Goal: Check status: Check status

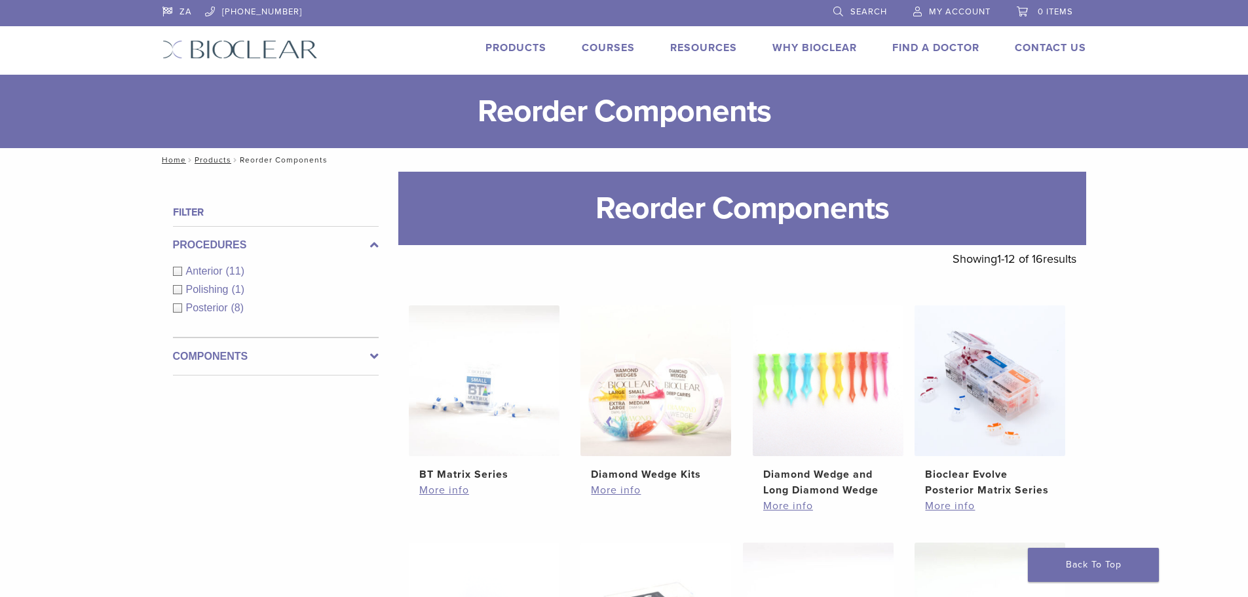
click at [948, 6] on link "My Account" at bounding box center [952, 10] width 77 height 20
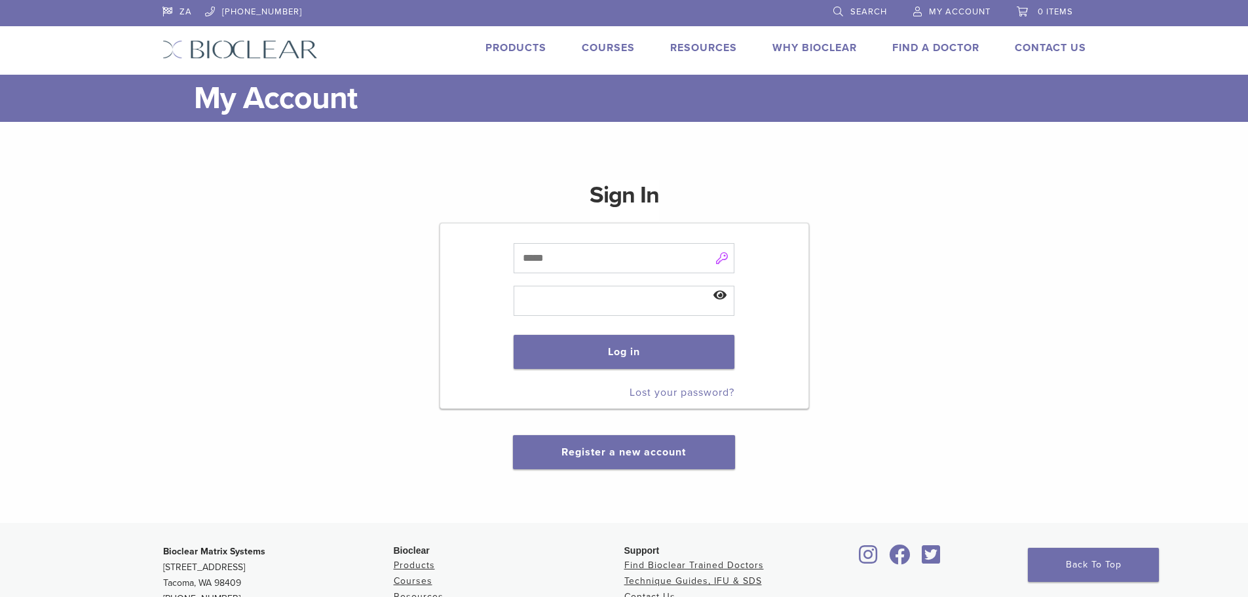
type input "**********"
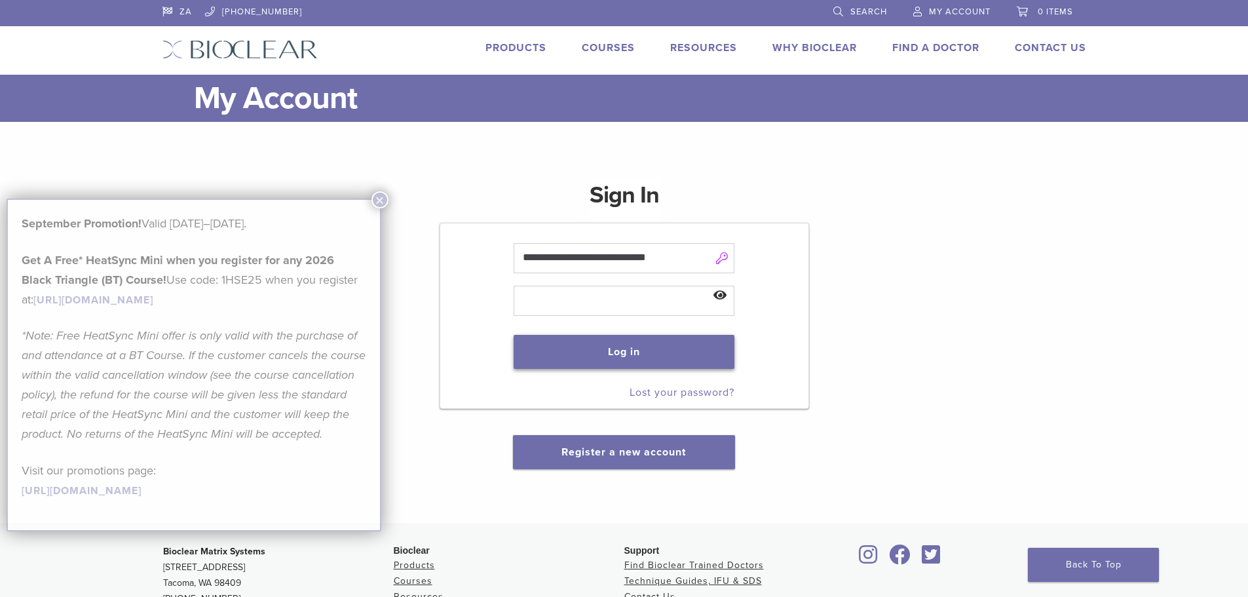
click at [649, 350] on button "Log in" at bounding box center [624, 352] width 221 height 34
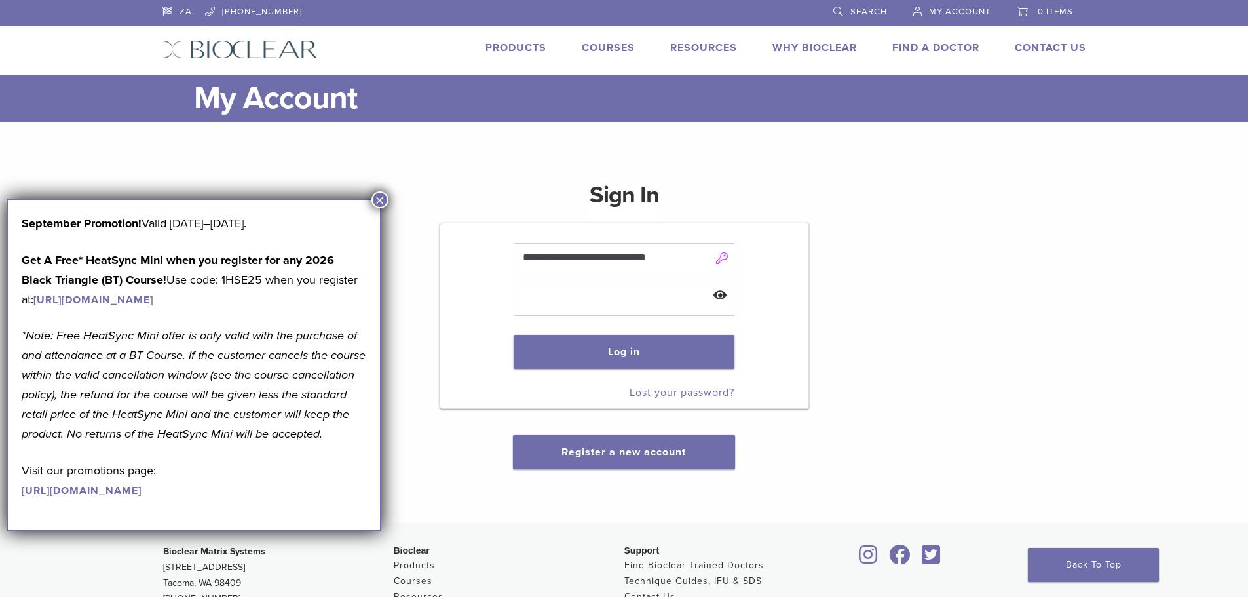
click at [382, 196] on button "×" at bounding box center [380, 199] width 17 height 17
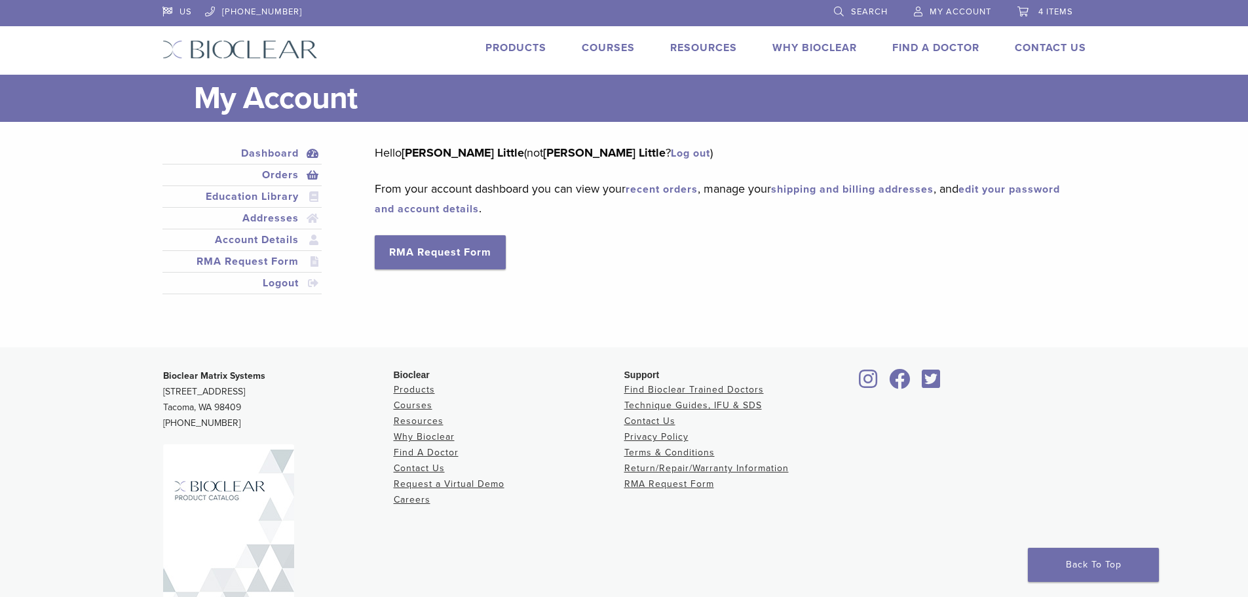
click at [282, 170] on link "Orders" at bounding box center [242, 175] width 155 height 16
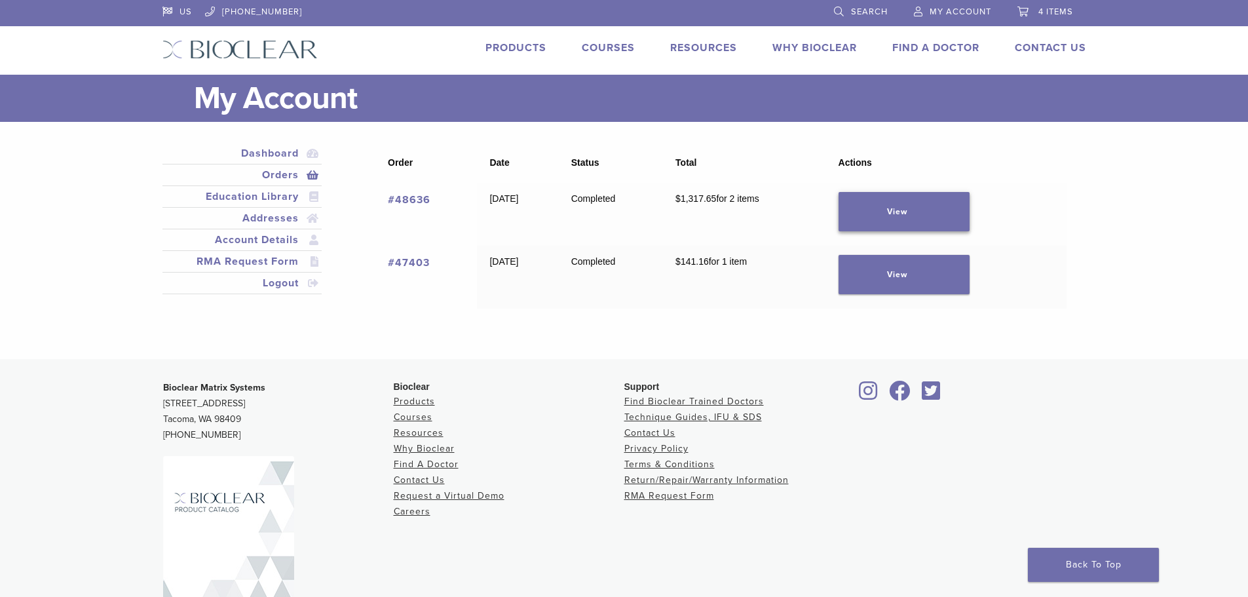
click at [929, 214] on link "View" at bounding box center [904, 211] width 131 height 39
click at [946, 273] on link "View" at bounding box center [904, 274] width 131 height 39
